Goal: Information Seeking & Learning: Learn about a topic

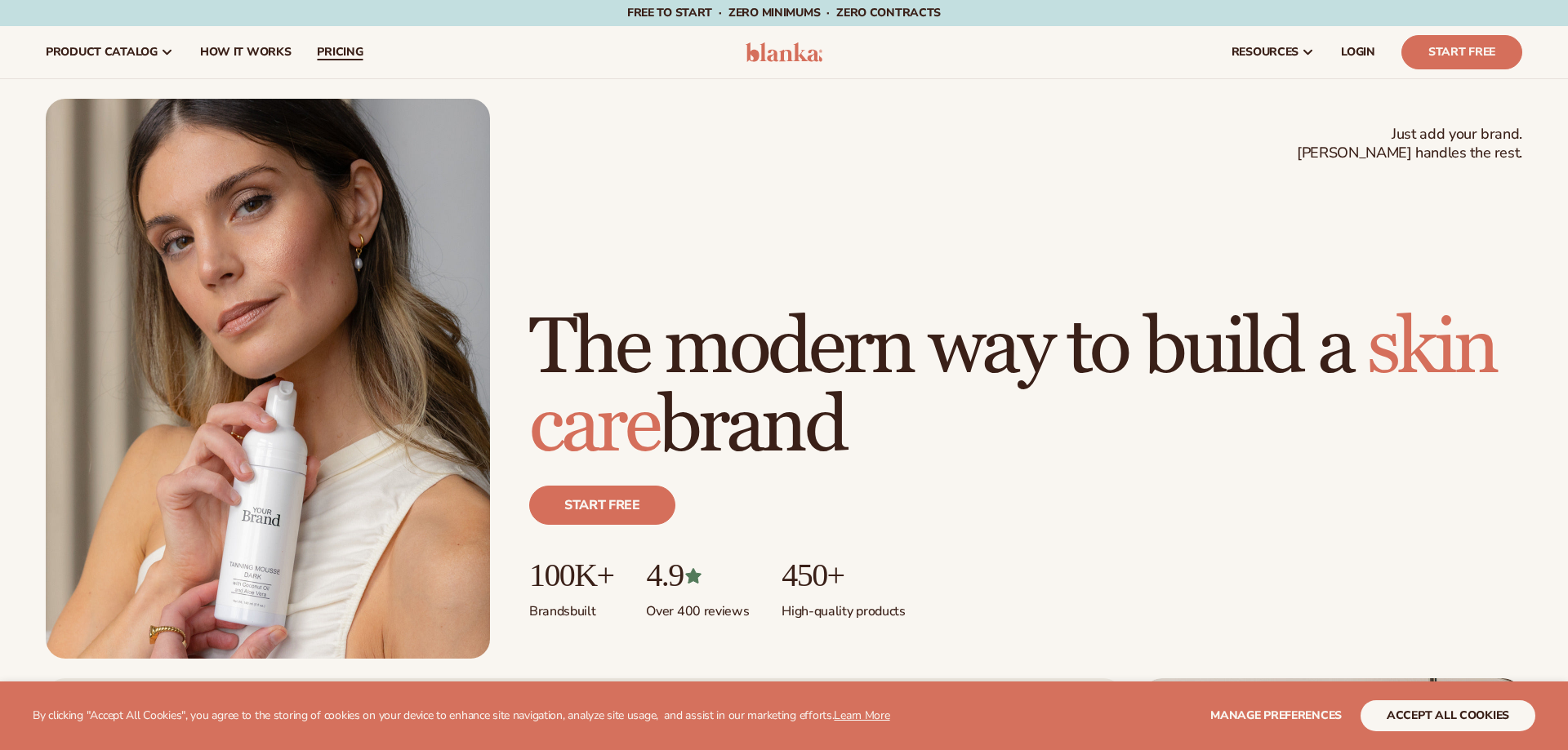
click at [356, 52] on span "pricing" at bounding box center [340, 52] width 46 height 13
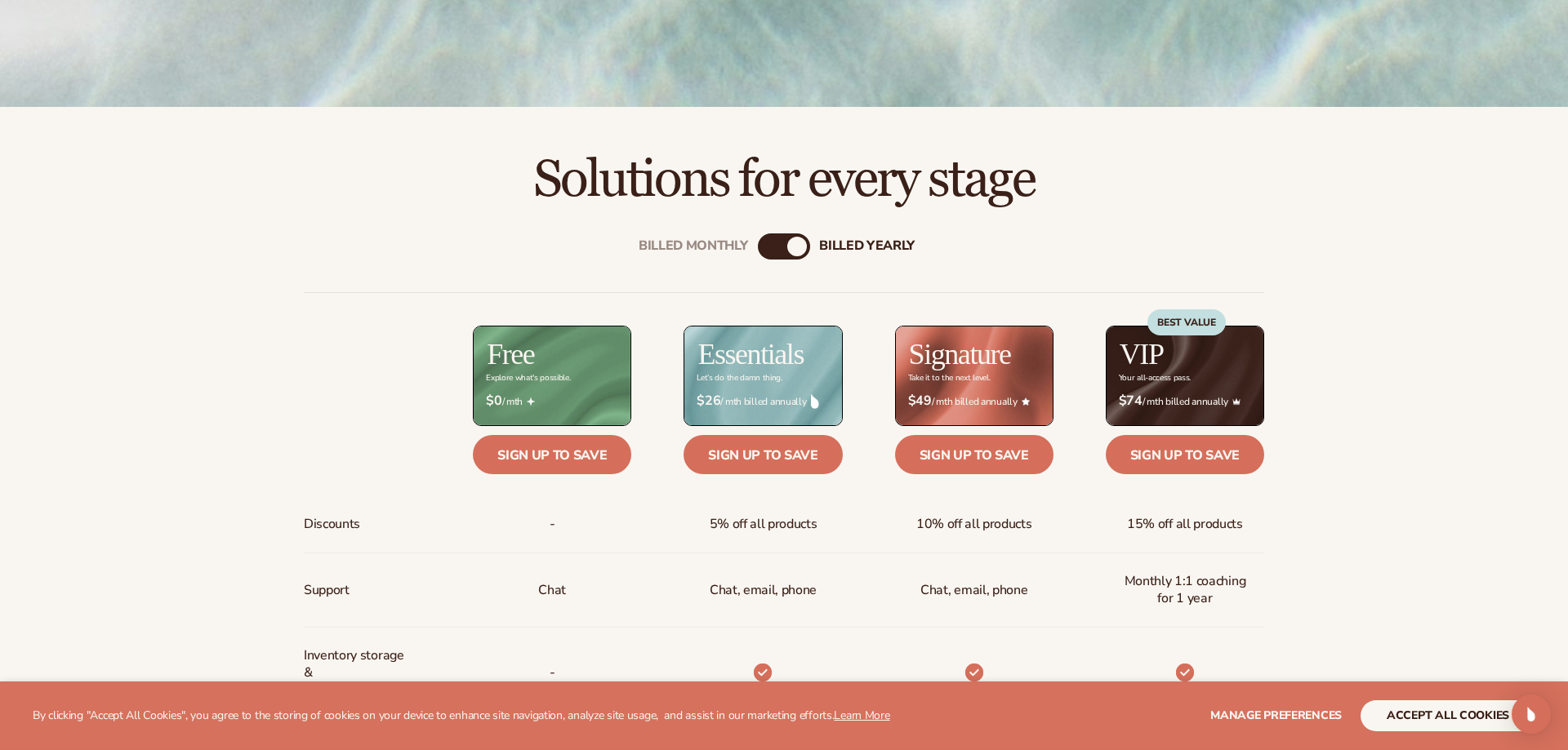
scroll to position [539, 0]
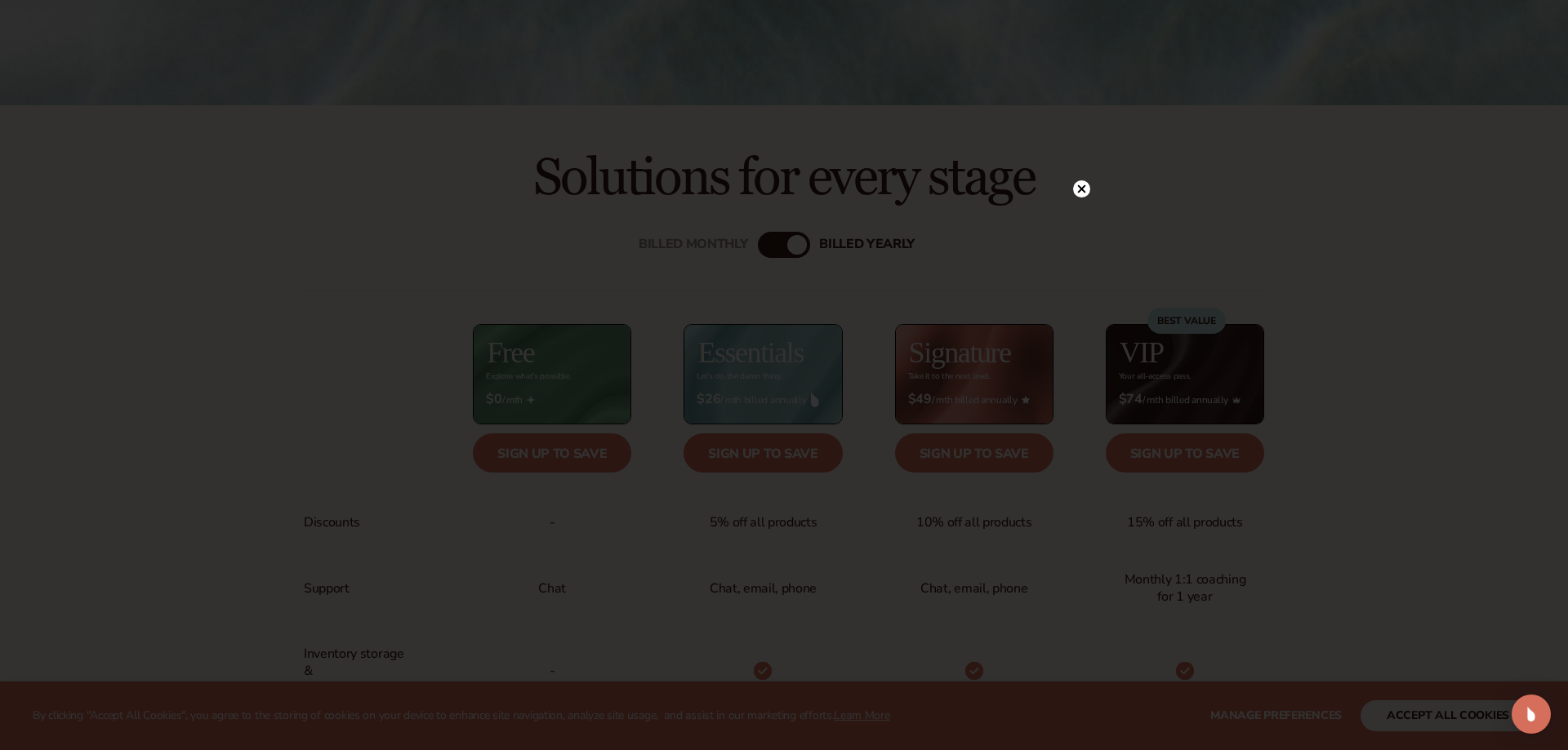
click at [1083, 190] on icon at bounding box center [1082, 189] width 8 height 8
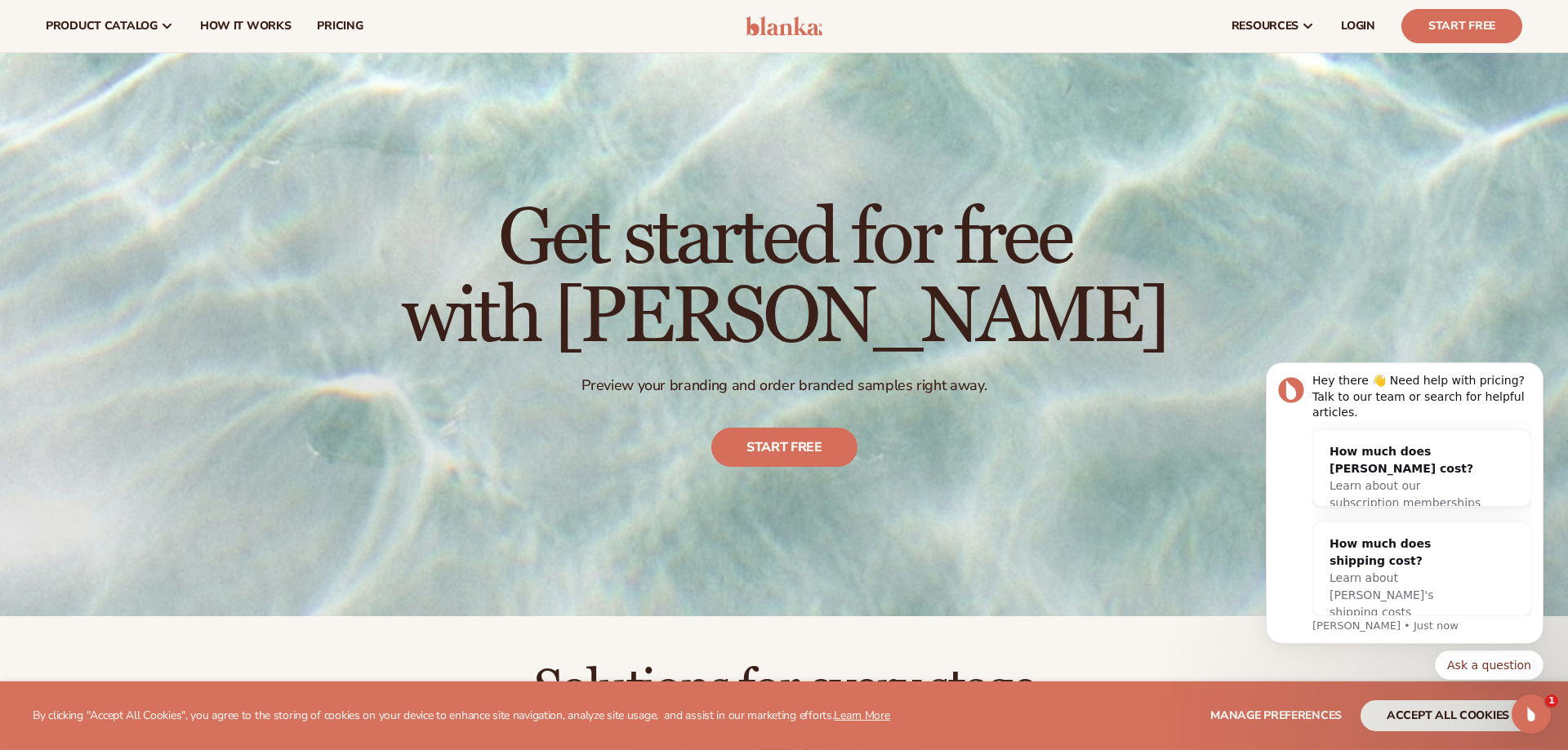
scroll to position [0, 0]
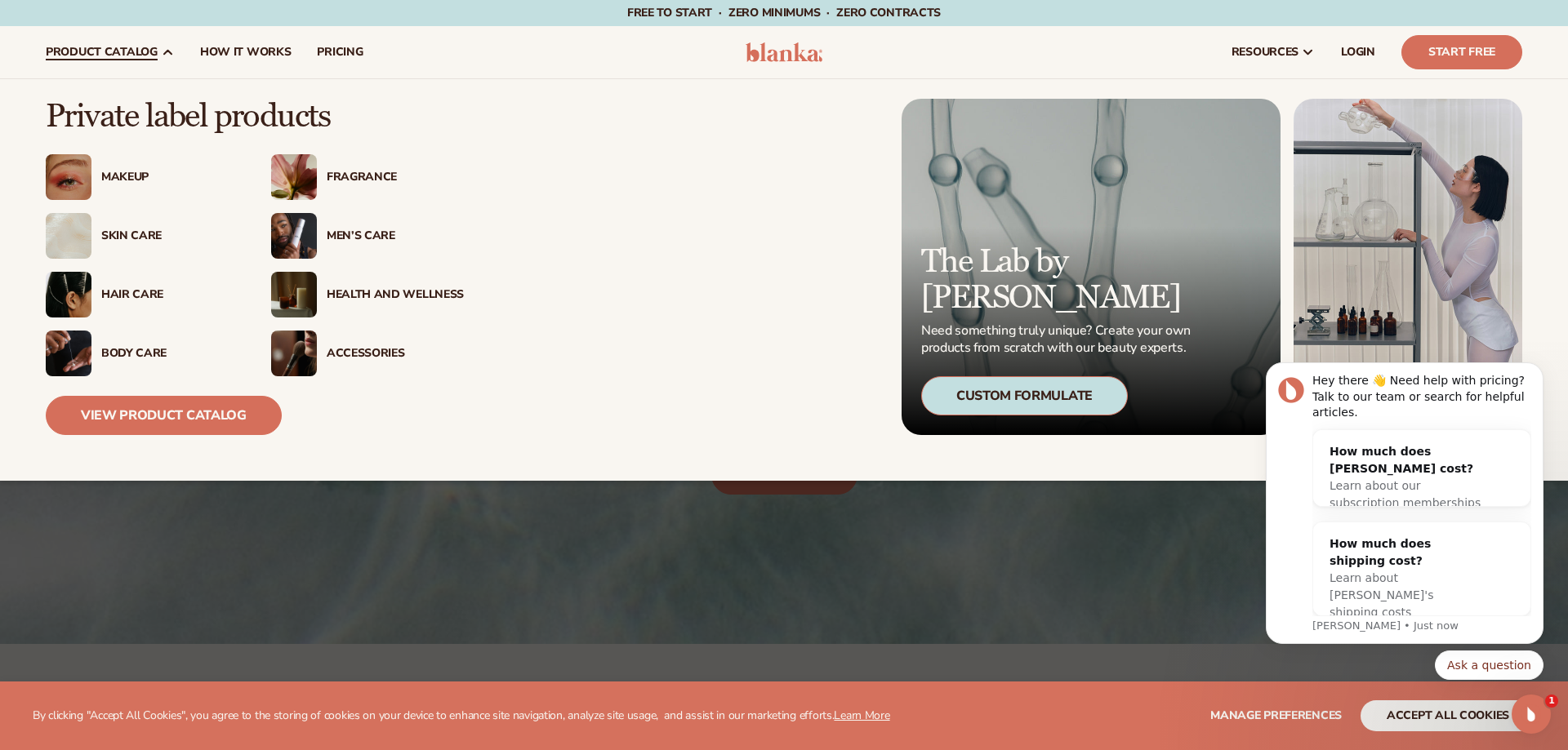
click at [154, 236] on div "Skin Care" at bounding box center [169, 237] width 137 height 14
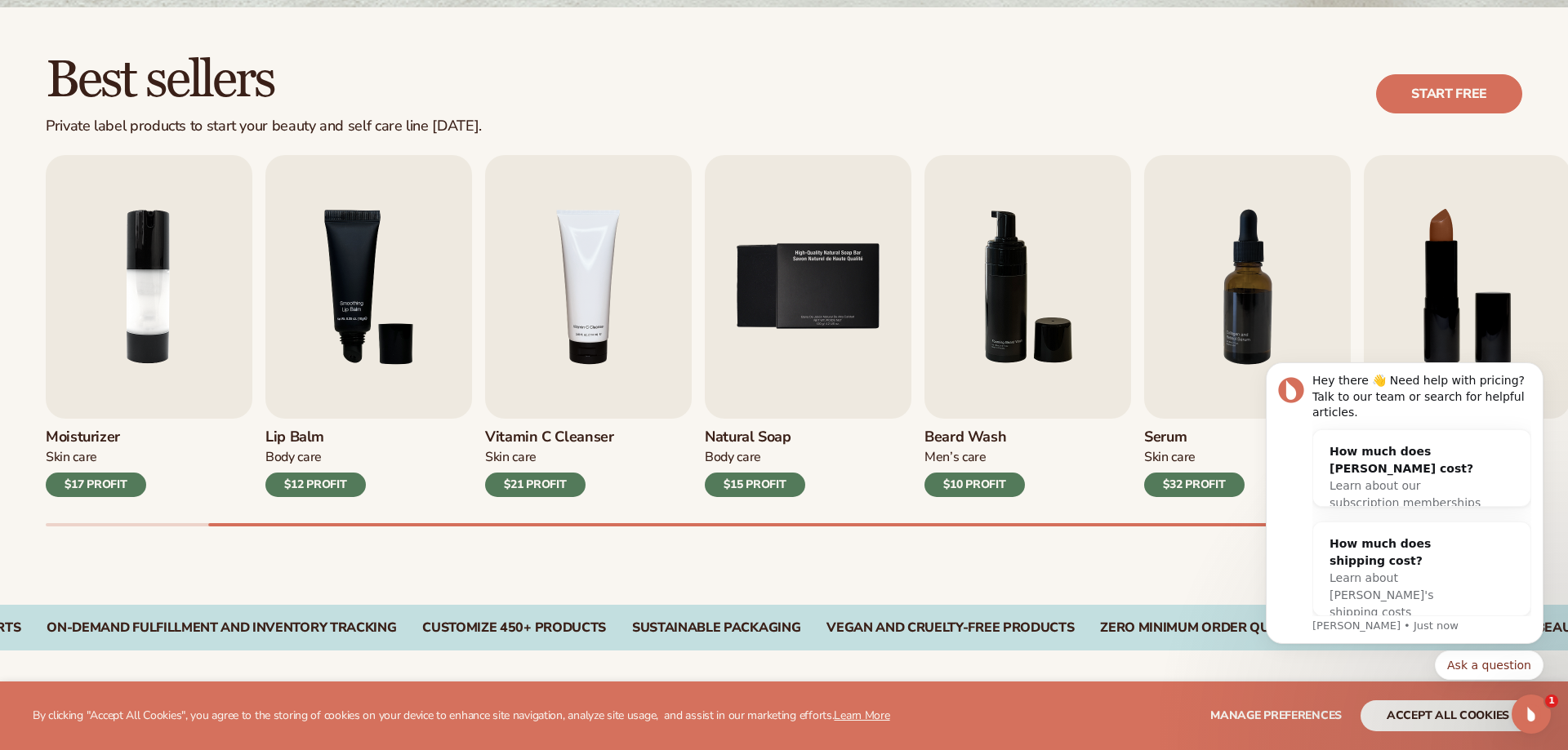
click at [1360, 100] on div "Best sellers Private label products to start your beauty and self care line tod…" at bounding box center [784, 94] width 1477 height 82
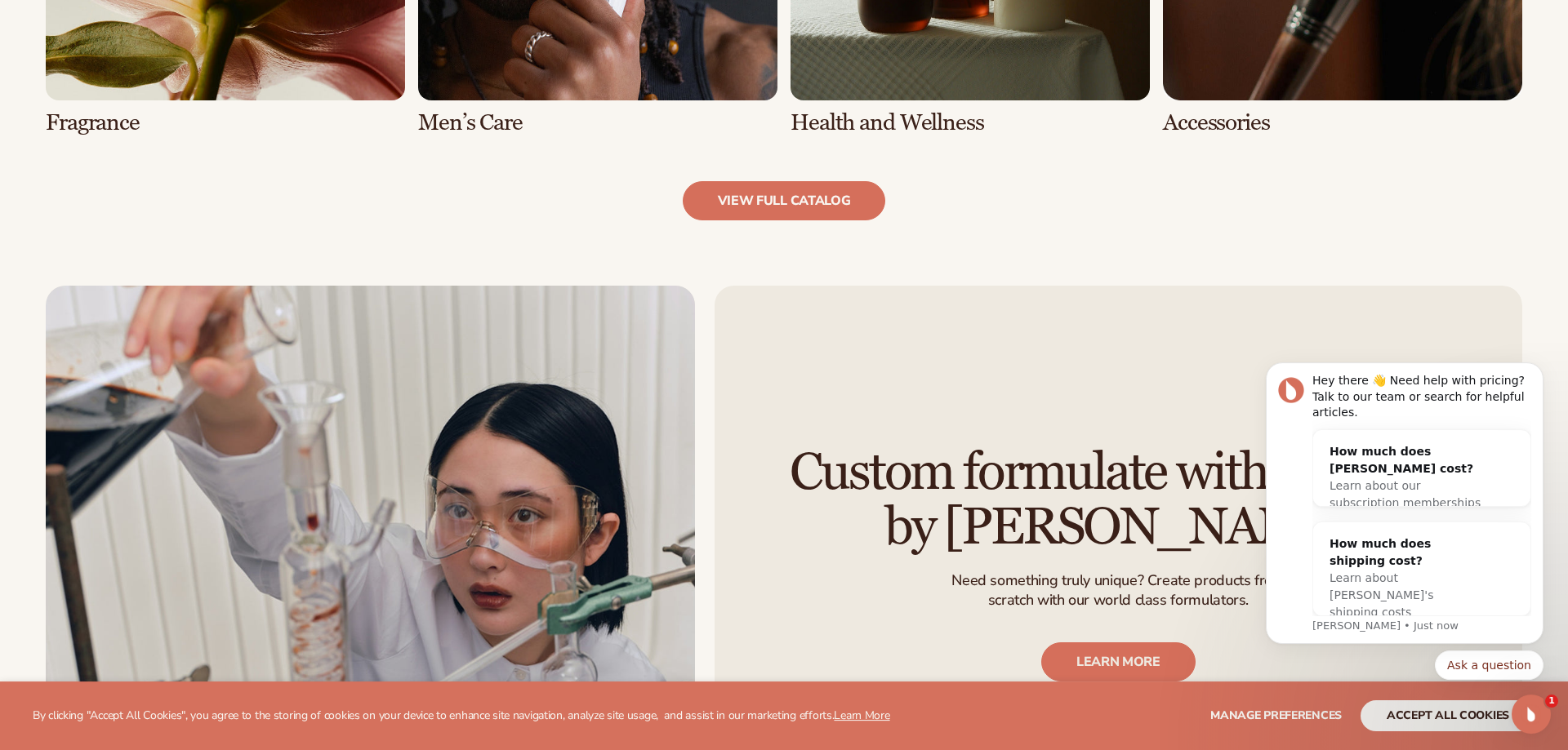
scroll to position [1940, 0]
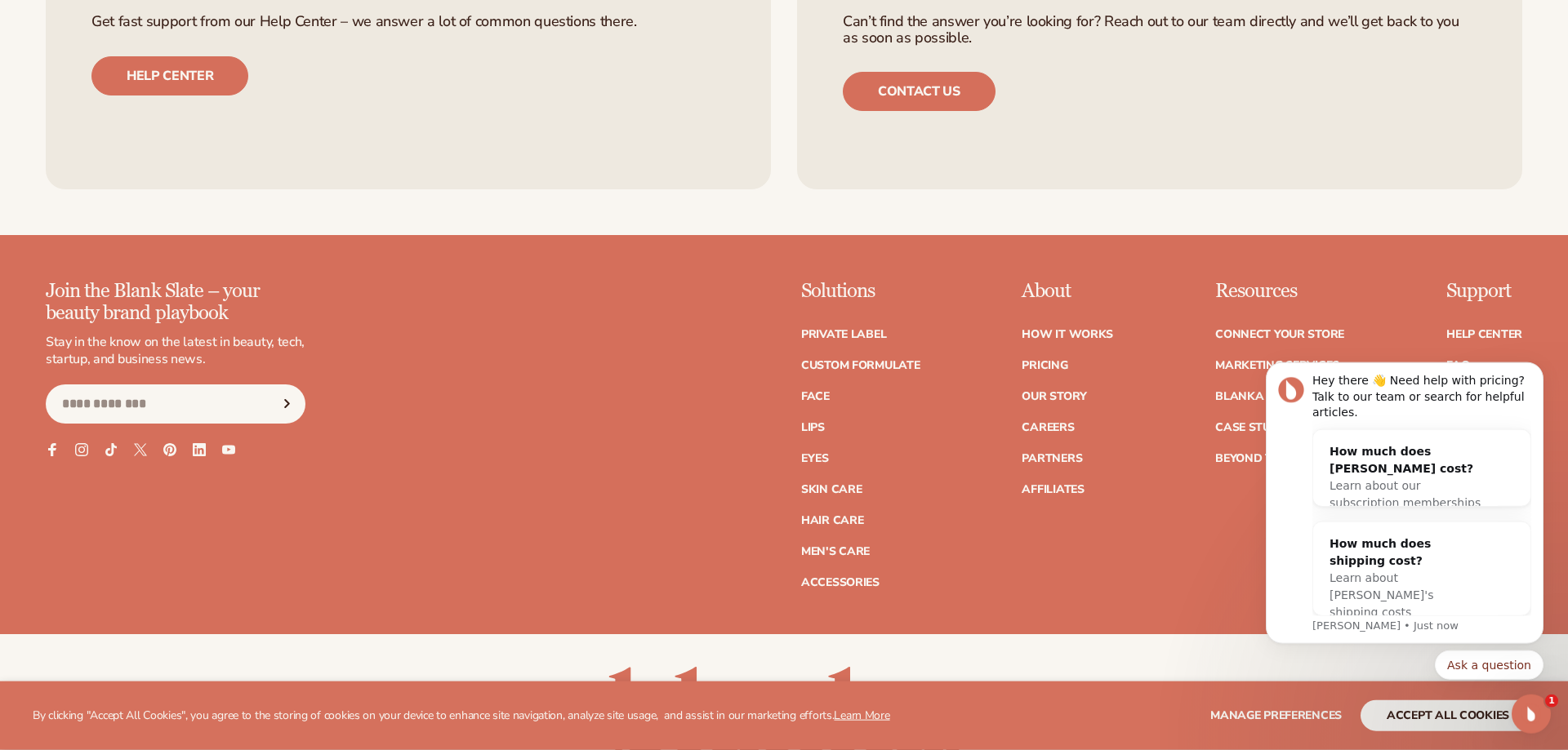
scroll to position [3125, 0]
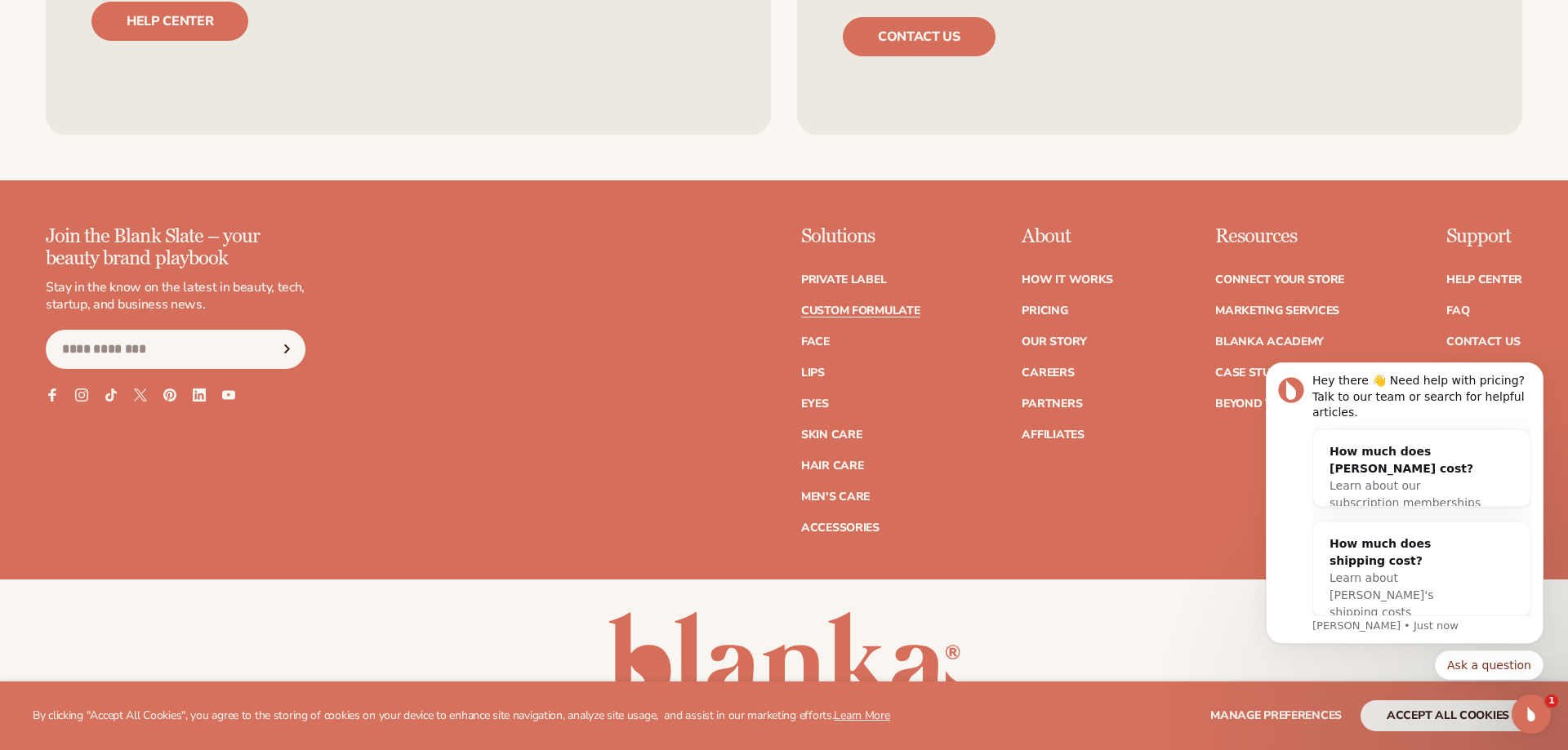
click at [801, 317] on link "Custom formulate" at bounding box center [860, 311] width 119 height 12
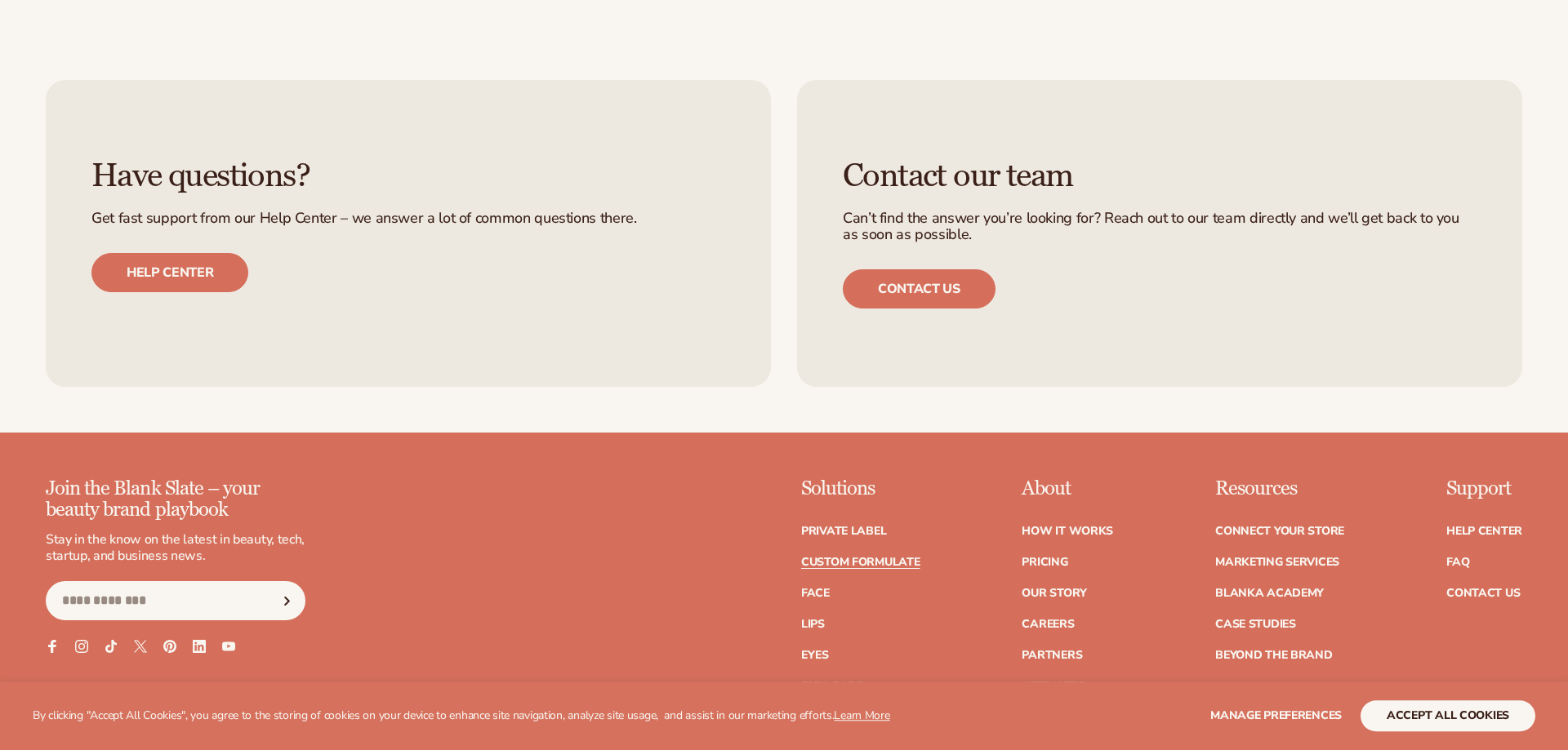
scroll to position [2552, 0]
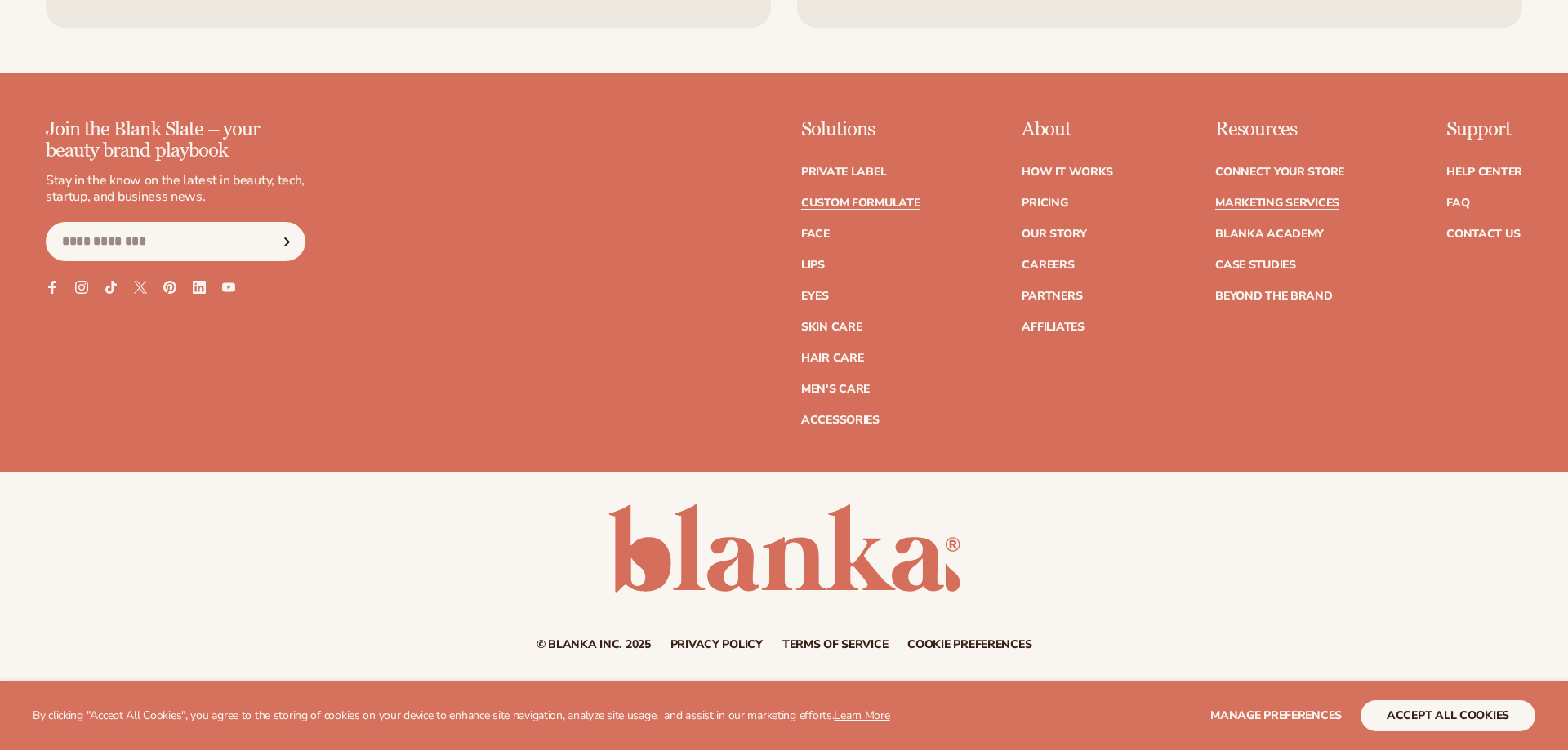
click at [1246, 197] on link "Marketing services" at bounding box center [1277, 203] width 124 height 12
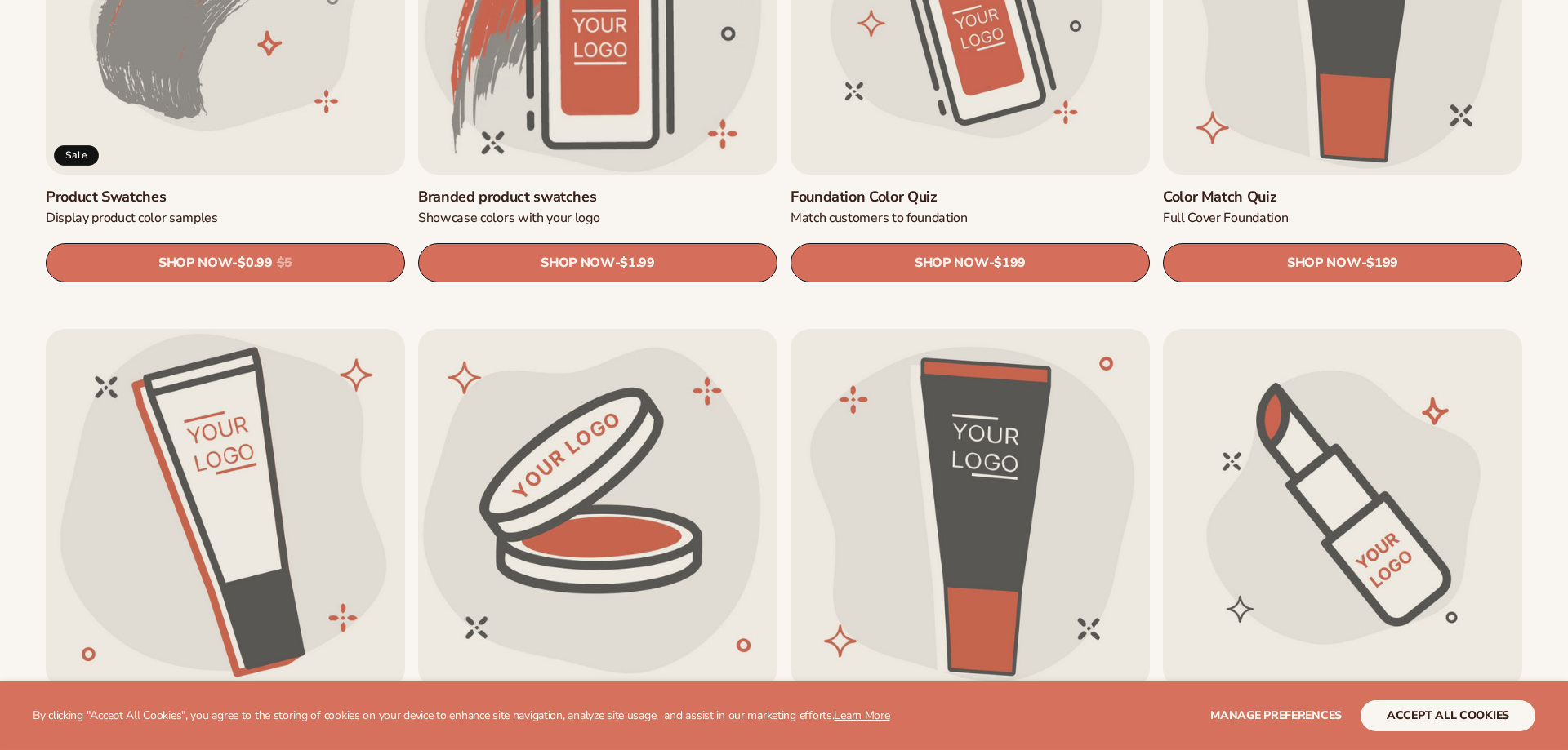
scroll to position [1293, 0]
